Goal: Task Accomplishment & Management: Manage account settings

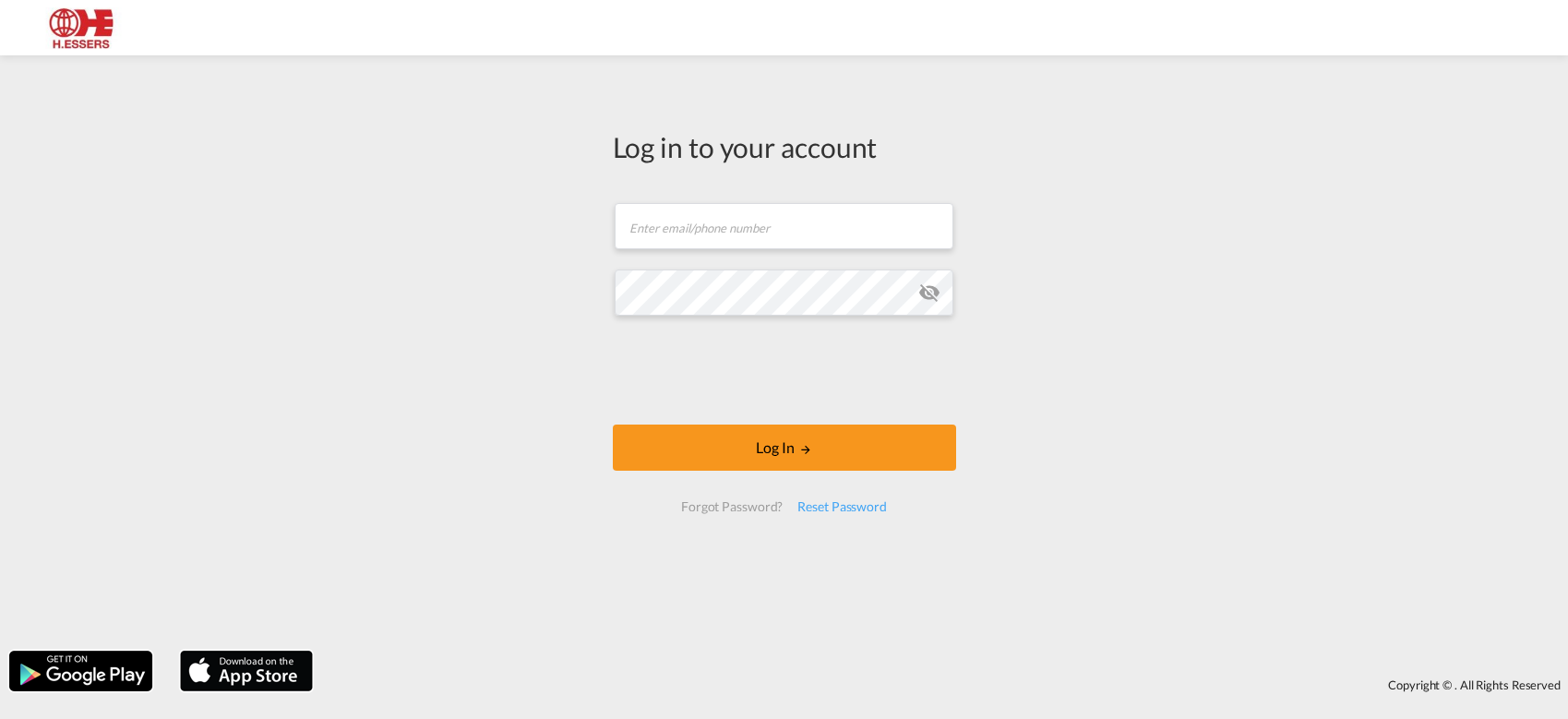
drag, startPoint x: 1227, startPoint y: 213, endPoint x: 910, endPoint y: 4, distance: 379.7
click at [1227, 213] on div "Log in to your account Email field is required Password field is required Log I…" at bounding box center [784, 353] width 1568 height 577
